Goal: Information Seeking & Learning: Learn about a topic

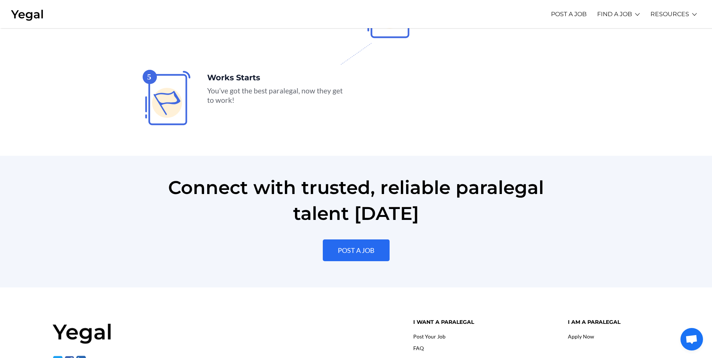
scroll to position [1672, 0]
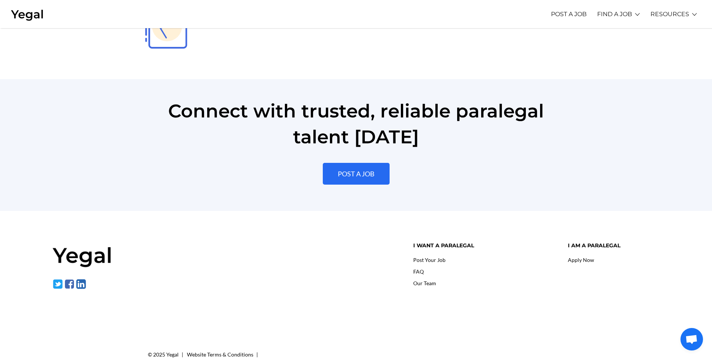
click at [583, 257] on link "Apply Now" at bounding box center [581, 260] width 26 height 6
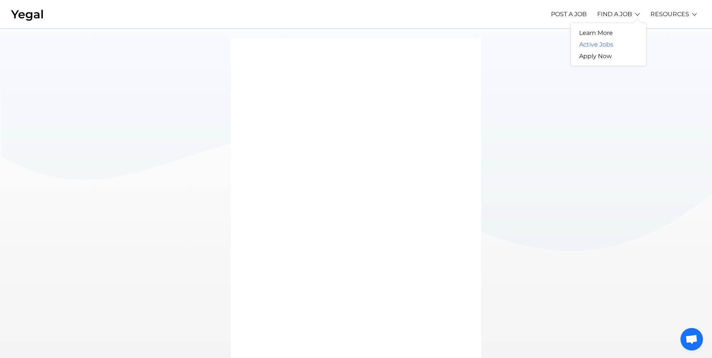
click at [602, 46] on link "Active Jobs" at bounding box center [596, 45] width 51 height 12
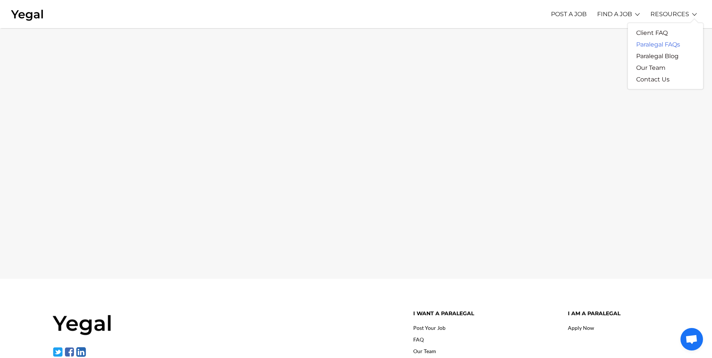
click at [658, 42] on link "Paralegal FAQs" at bounding box center [658, 45] width 60 height 12
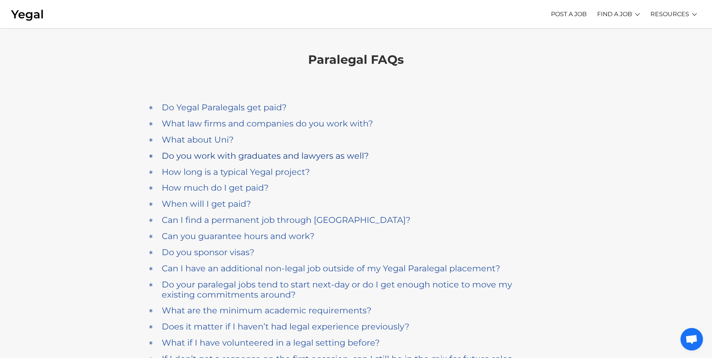
click at [246, 157] on h4 "Do you work with graduates and lawyers as well?" at bounding box center [265, 156] width 207 height 10
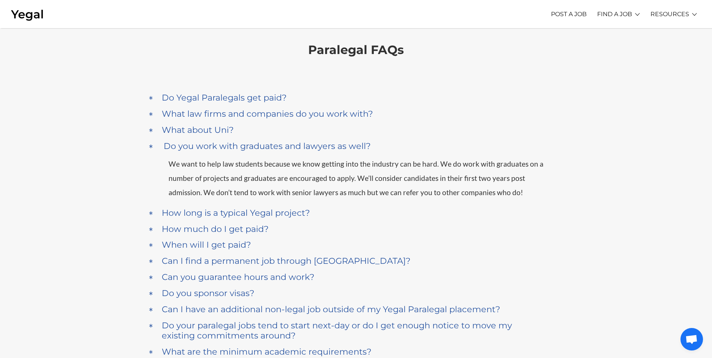
scroll to position [6, 0]
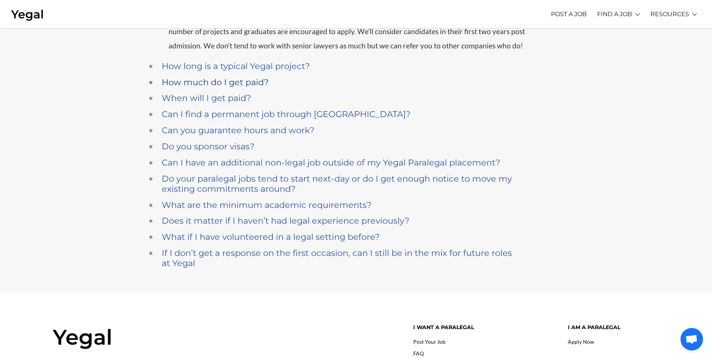
click at [229, 83] on h4 "How much do I get paid?" at bounding box center [215, 82] width 107 height 10
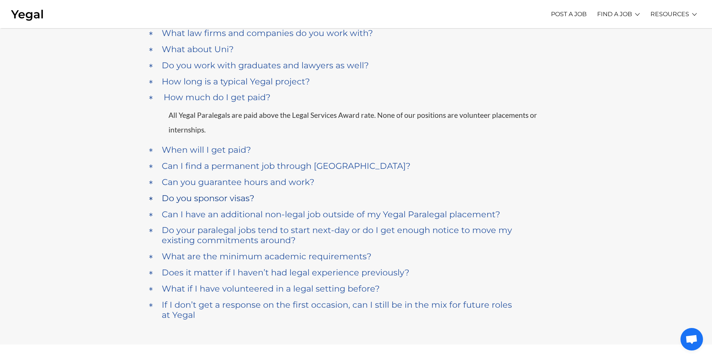
scroll to position [113, 0]
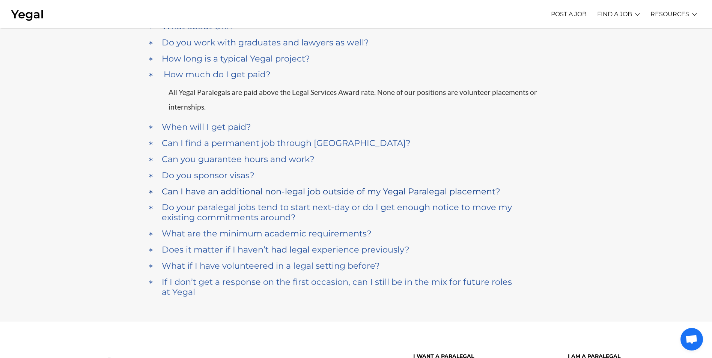
click at [243, 196] on h4 "Can I have an additional non-legal job outside of my Yegal Paralegal placement?" at bounding box center [331, 192] width 339 height 10
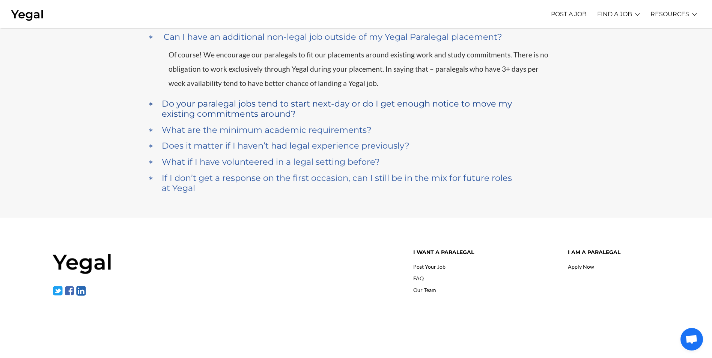
click at [235, 110] on h4 "Do your paralegal jobs tend to start next-day or do I get enough notice to move…" at bounding box center [337, 109] width 351 height 20
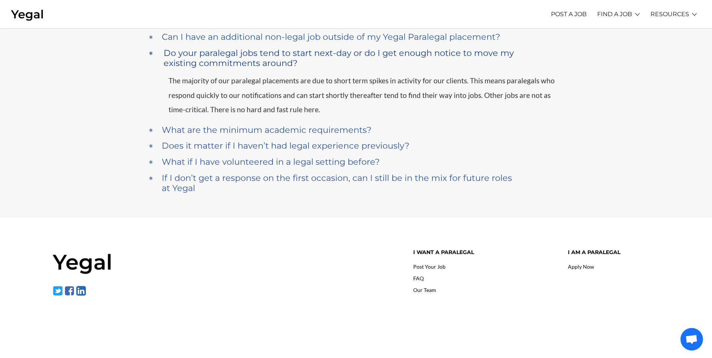
scroll to position [248, 0]
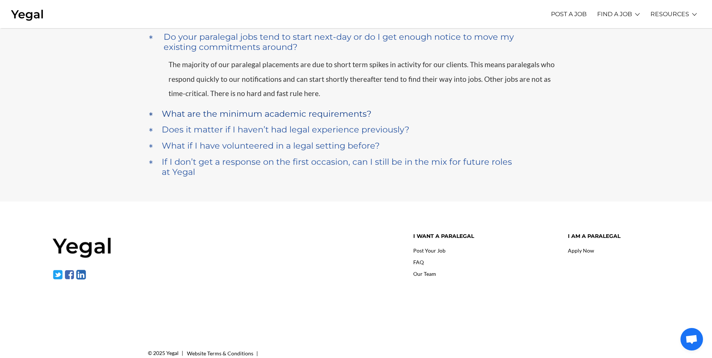
click at [276, 113] on h4 "What are the minimum academic requirements?" at bounding box center [267, 114] width 210 height 10
